Goal: Task Accomplishment & Management: Manage account settings

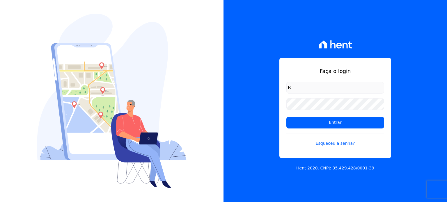
type input "[PERSON_NAME][EMAIL_ADDRESS][DOMAIN_NAME]"
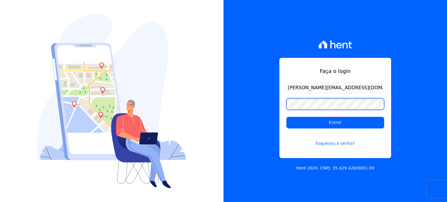
click at [286, 117] on input "Entrar" at bounding box center [335, 123] width 98 height 12
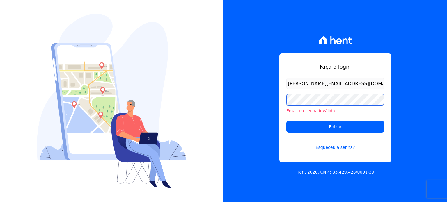
click at [286, 121] on input "Entrar" at bounding box center [335, 127] width 98 height 12
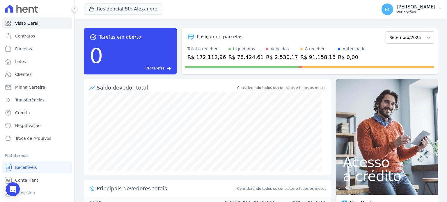
click at [416, 9] on p "[PERSON_NAME]" at bounding box center [415, 7] width 39 height 6
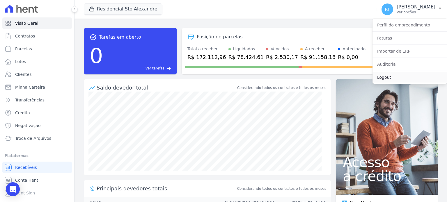
click at [388, 77] on link "Logout" at bounding box center [409, 77] width 74 height 10
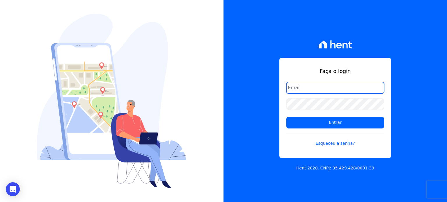
click at [316, 88] on input "email" at bounding box center [335, 88] width 98 height 12
type input "[PERSON_NAME][EMAIL_ADDRESS][DOMAIN_NAME]"
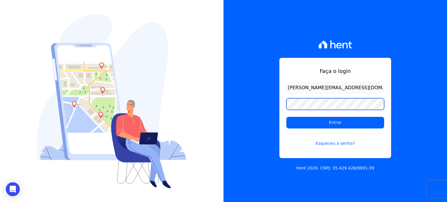
click at [286, 117] on input "Entrar" at bounding box center [335, 123] width 98 height 12
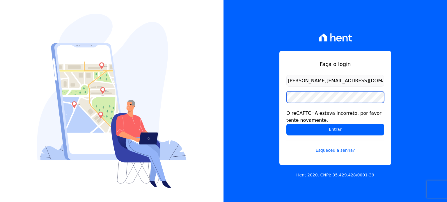
click at [286, 124] on input "Entrar" at bounding box center [335, 130] width 98 height 12
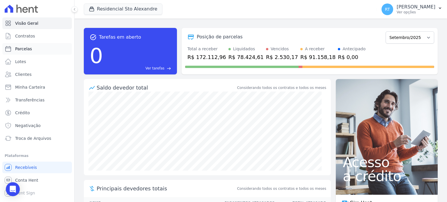
click at [26, 49] on span "Parcelas" at bounding box center [23, 49] width 17 height 6
select select
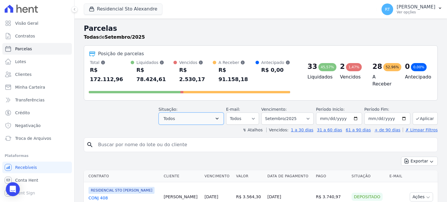
click at [220, 116] on icon "button" at bounding box center [217, 119] width 6 height 6
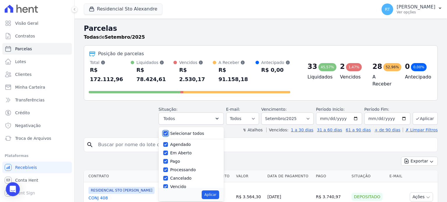
click at [168, 131] on input "Selecionar todos" at bounding box center [165, 133] width 5 height 5
checkbox input "false"
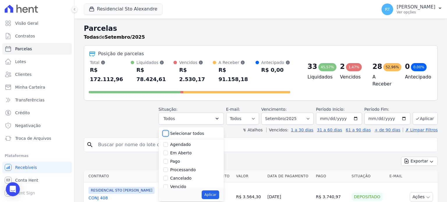
checkbox input "false"
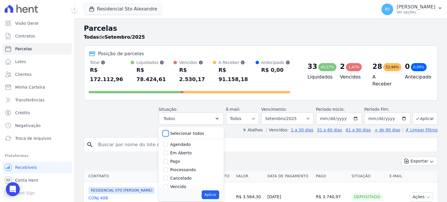
checkbox input "false"
click at [168, 149] on input "Vencido" at bounding box center [165, 151] width 5 height 5
checkbox input "true"
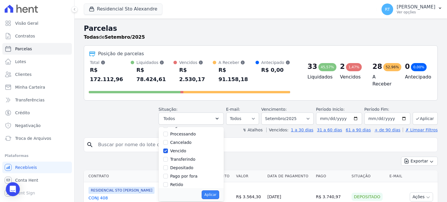
click at [216, 191] on button "Aplicar" at bounding box center [210, 195] width 17 height 9
select select "overdue"
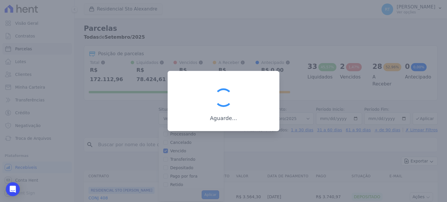
scroll to position [11, 0]
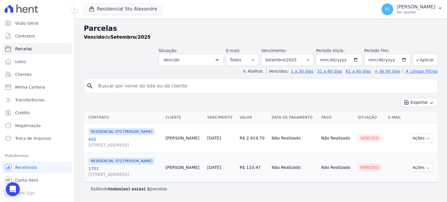
select select
click at [314, 60] on select "Filtrar por período ──────── Todos os meses Março/2020 Abril/2020 Maio/2020 Jun…" at bounding box center [287, 60] width 52 height 12
select select "date_range_filter"
click at [270, 54] on select "Filtrar por período ──────── Todos os meses Março/2020 Abril/2020 Maio/2020 Jun…" at bounding box center [287, 60] width 52 height 12
click at [358, 59] on input "2025-09-01" at bounding box center [339, 60] width 46 height 12
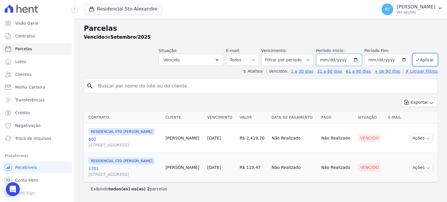
type input "2025-04-01"
click at [425, 59] on button "Aplicar" at bounding box center [424, 60] width 25 height 13
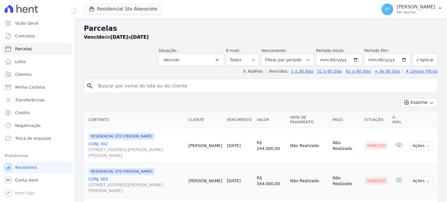
select select
click at [416, 103] on button "Exportar" at bounding box center [419, 102] width 37 height 9
click at [417, 116] on span "Exportar PDF" at bounding box center [418, 116] width 31 height 6
